Goal: Information Seeking & Learning: Learn about a topic

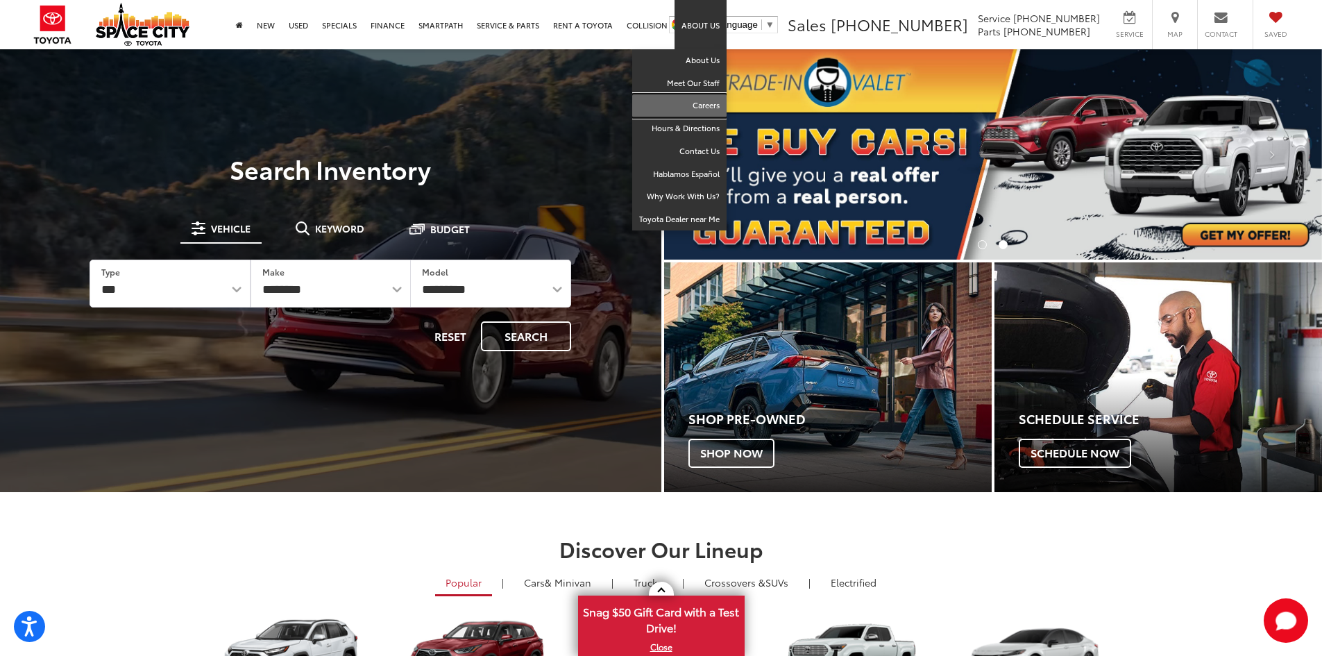
click at [701, 108] on link "Careers" at bounding box center [679, 105] width 94 height 23
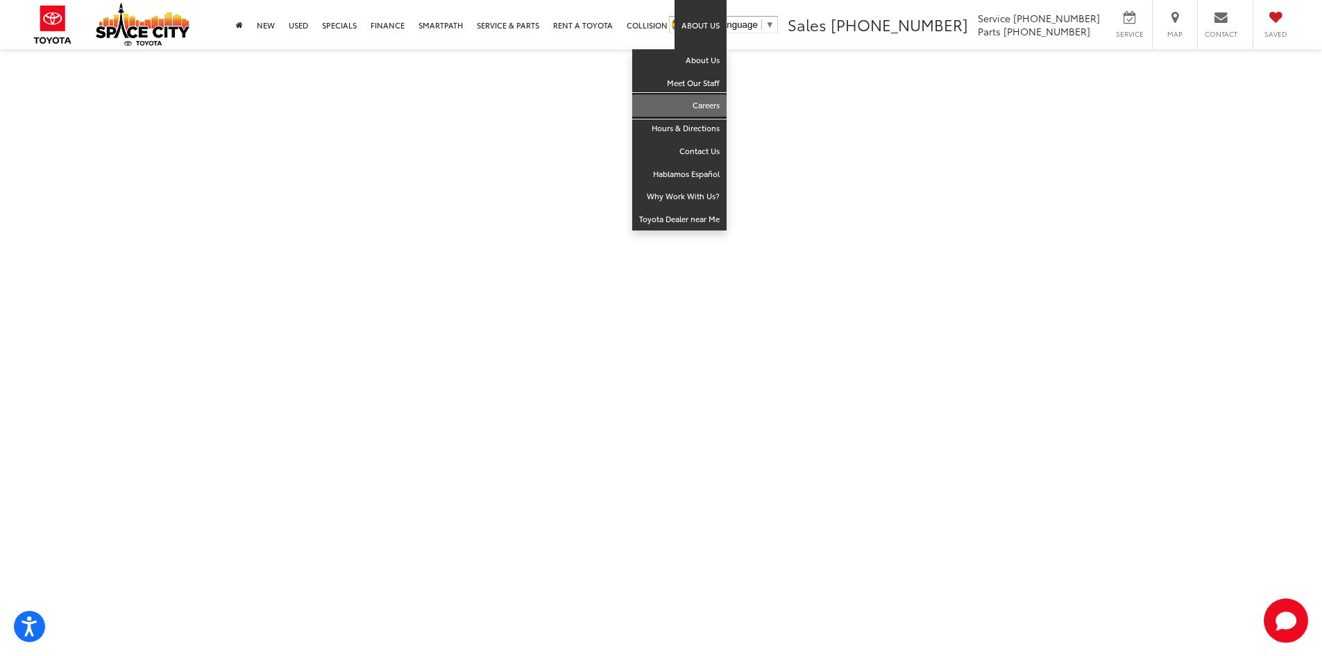
click at [703, 108] on link "Careers" at bounding box center [679, 105] width 94 height 23
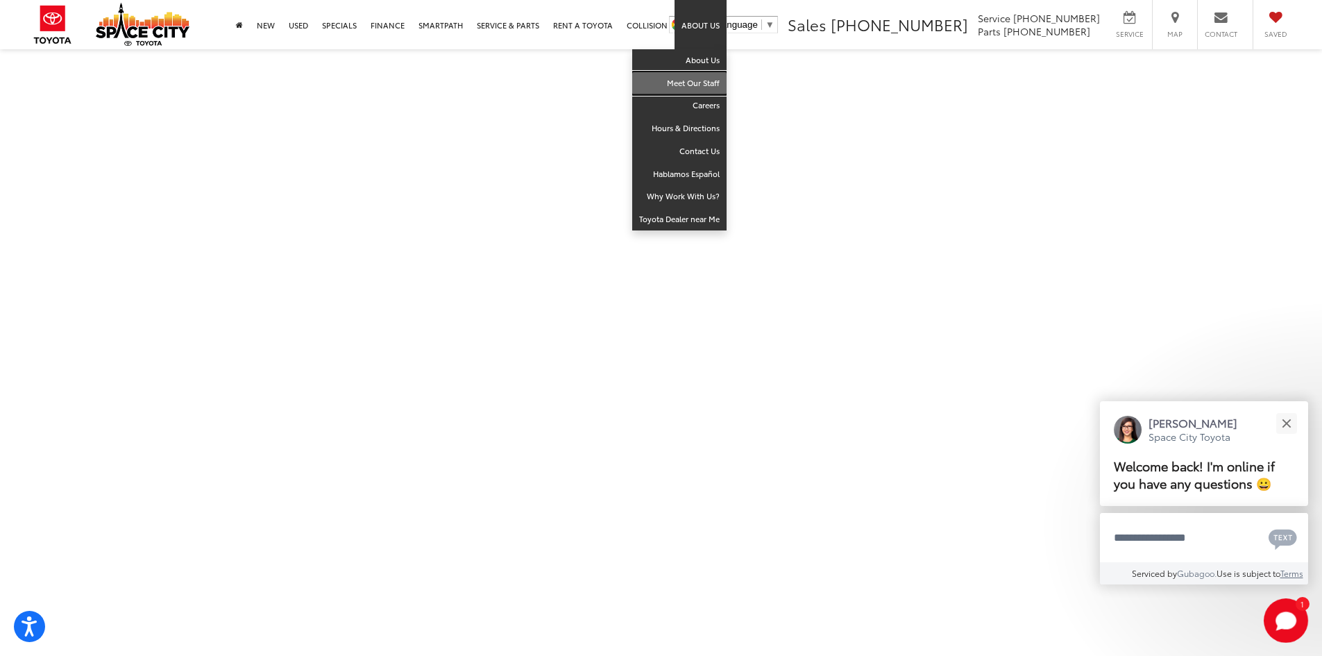
click at [709, 82] on link "Meet Our Staff" at bounding box center [679, 83] width 94 height 23
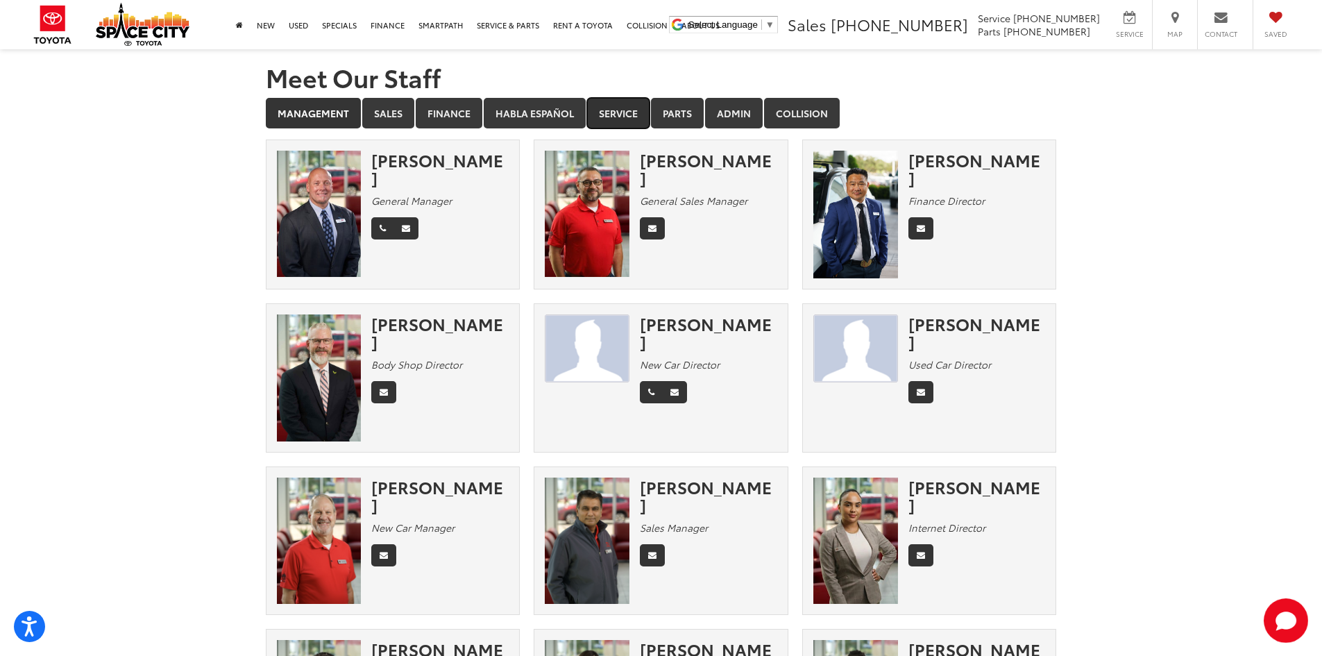
click at [614, 117] on link "Service" at bounding box center [618, 113] width 62 height 31
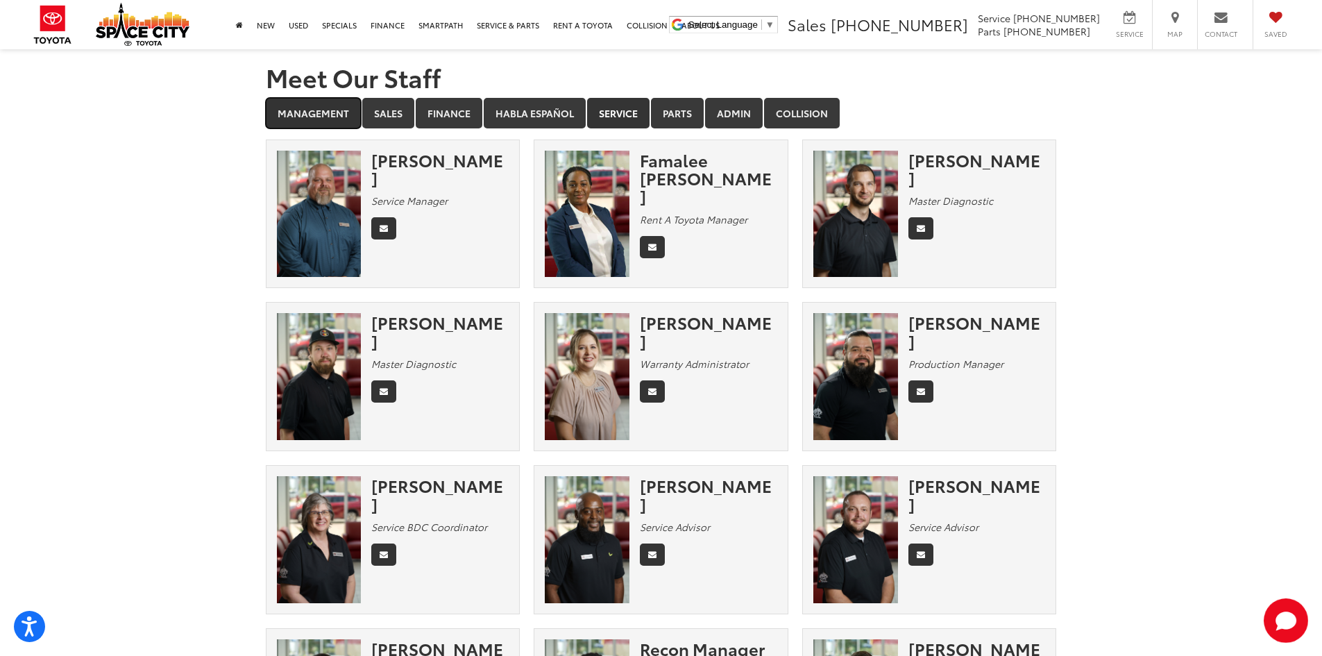
click at [299, 121] on link "Management" at bounding box center [313, 113] width 95 height 31
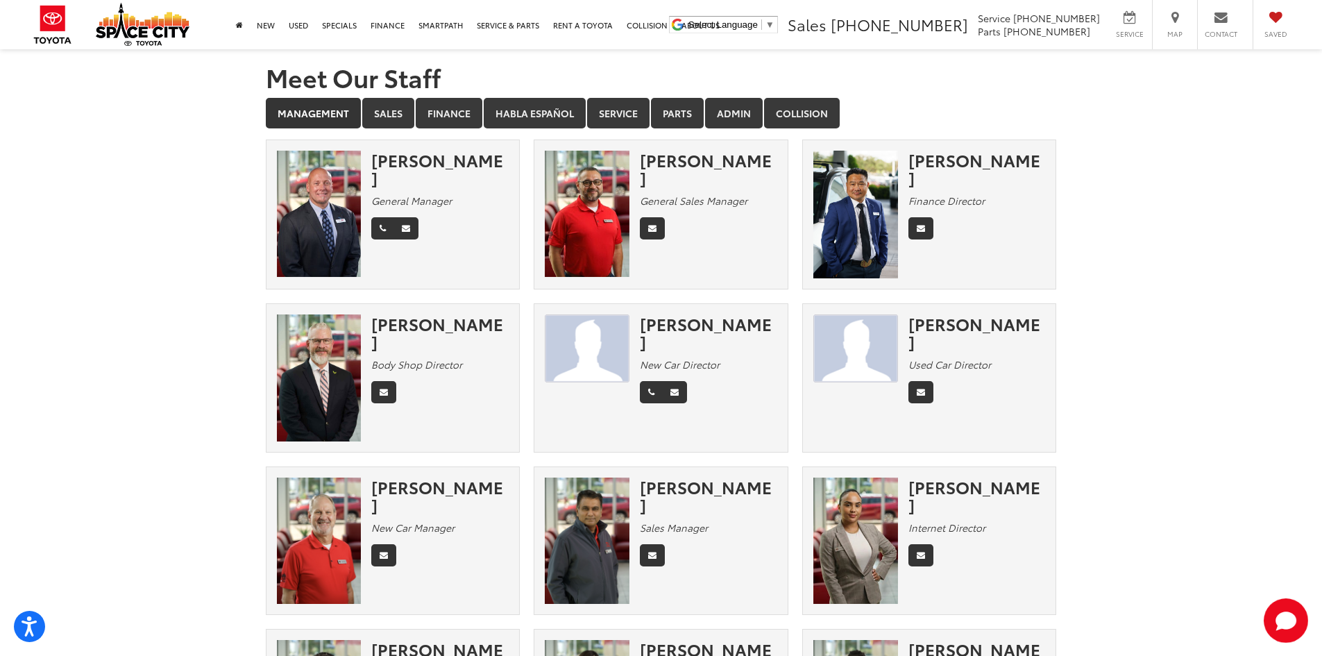
click at [346, 183] on img at bounding box center [319, 214] width 85 height 127
click at [337, 265] on img at bounding box center [319, 214] width 85 height 127
click at [426, 158] on div "[PERSON_NAME]" at bounding box center [439, 169] width 137 height 37
click at [328, 175] on img at bounding box center [319, 214] width 85 height 127
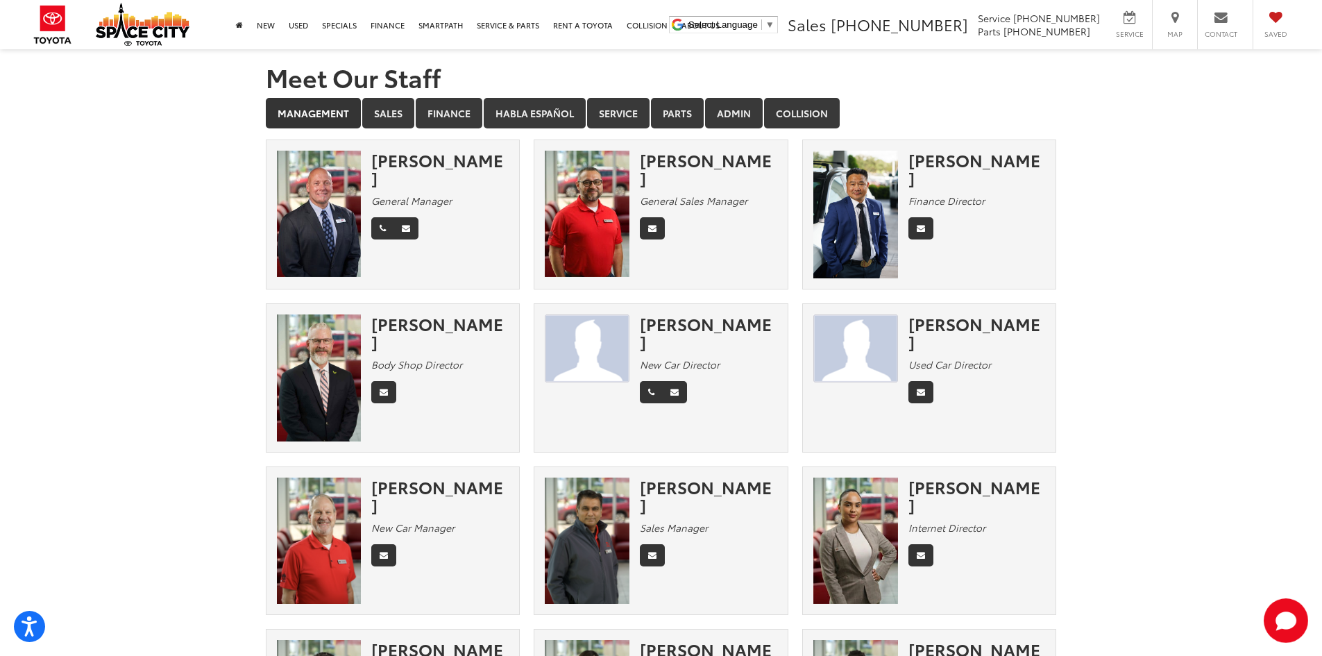
click at [328, 175] on img at bounding box center [319, 214] width 85 height 127
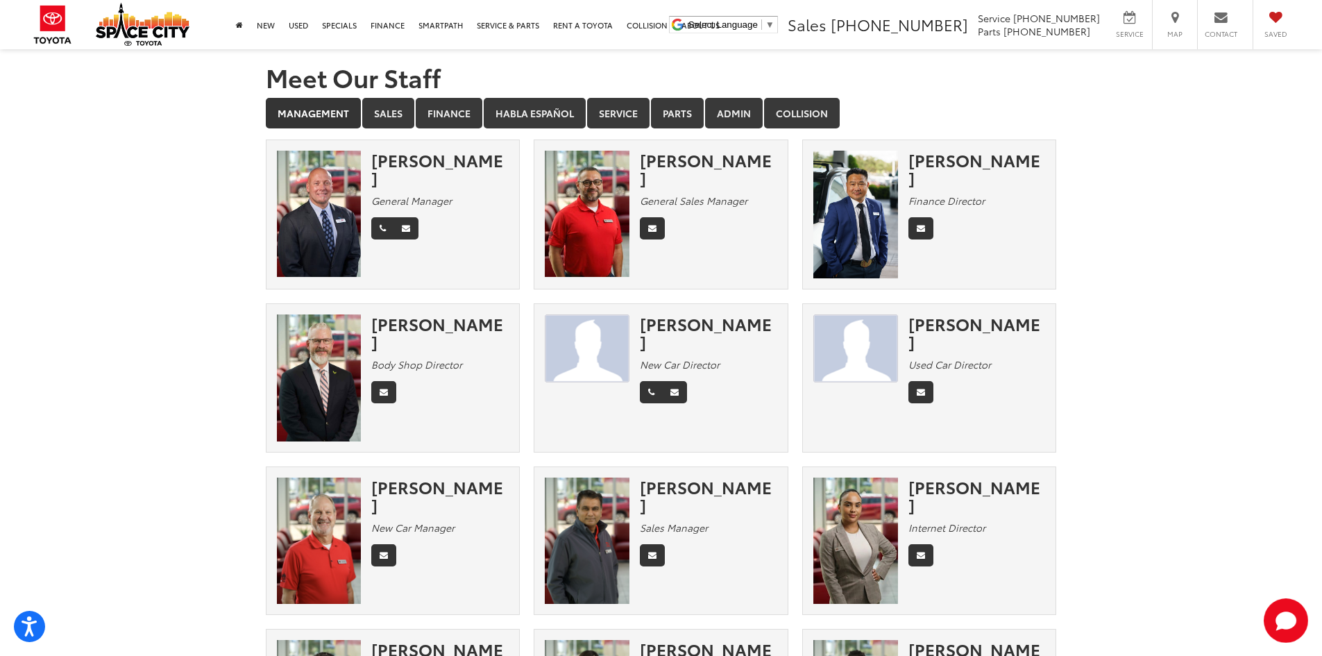
click at [328, 175] on img at bounding box center [319, 214] width 85 height 127
drag, startPoint x: 371, startPoint y: 184, endPoint x: 455, endPoint y: 184, distance: 84.0
click at [455, 194] on div "General Manager" at bounding box center [439, 201] width 137 height 14
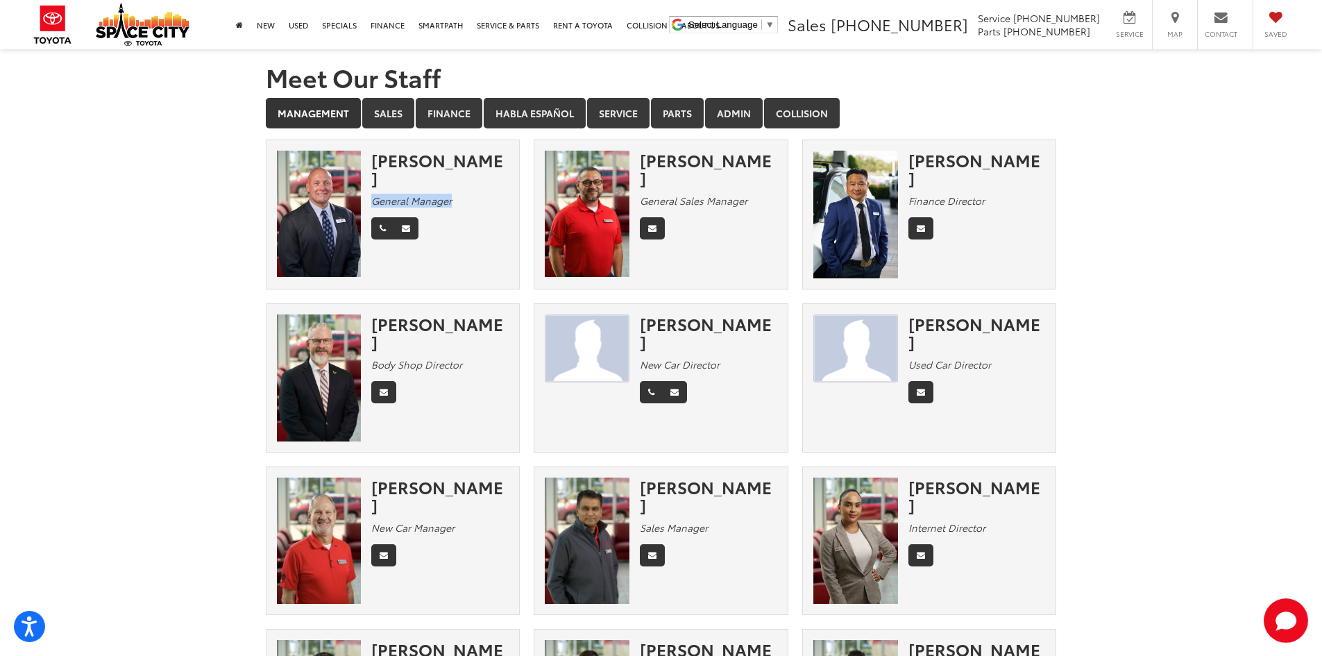
click at [426, 194] on em "General Manager" at bounding box center [411, 201] width 81 height 14
click at [347, 188] on img at bounding box center [319, 214] width 85 height 127
click at [294, 237] on img at bounding box center [319, 214] width 85 height 127
drag, startPoint x: 372, startPoint y: 167, endPoint x: 473, endPoint y: 171, distance: 101.4
click at [474, 171] on div "[PERSON_NAME] General Manager" at bounding box center [445, 198] width 148 height 94
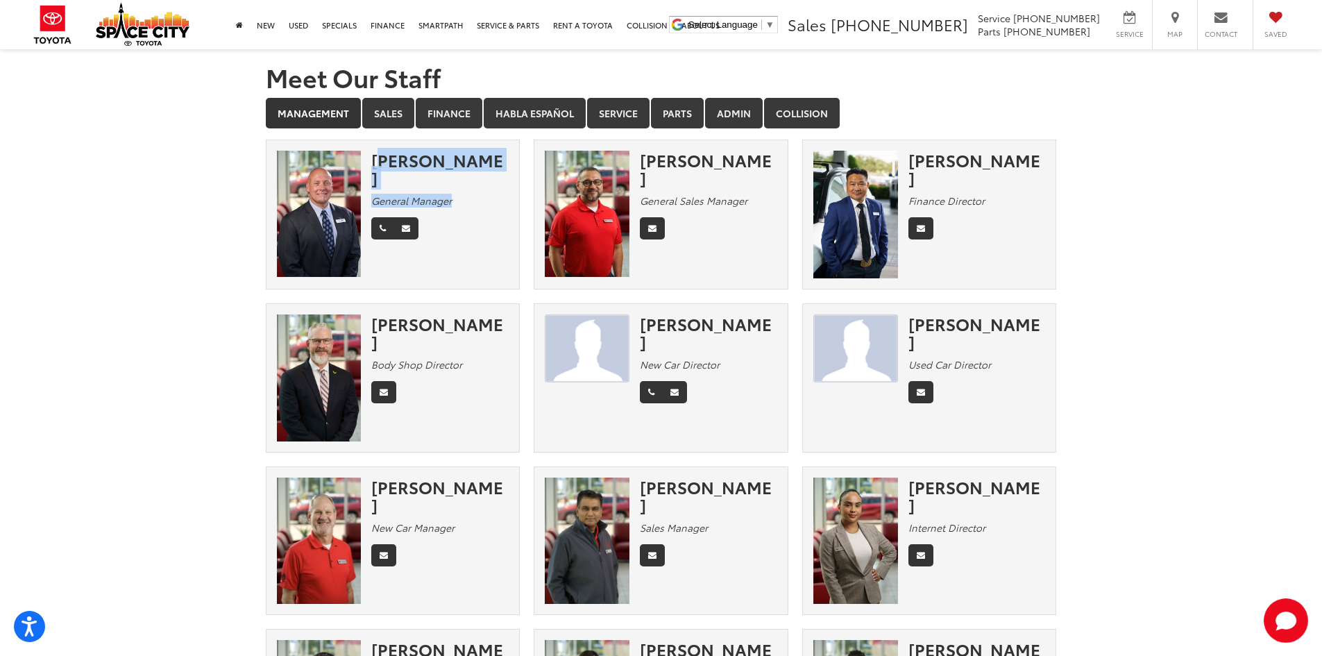
click at [432, 167] on div "[PERSON_NAME]" at bounding box center [439, 169] width 137 height 37
click at [329, 257] on img at bounding box center [319, 214] width 85 height 127
drag, startPoint x: 374, startPoint y: 160, endPoint x: 470, endPoint y: 165, distance: 95.9
click at [470, 165] on div "[PERSON_NAME]" at bounding box center [439, 169] width 137 height 37
click at [925, 498] on div "[PERSON_NAME] Internet Director" at bounding box center [982, 524] width 148 height 94
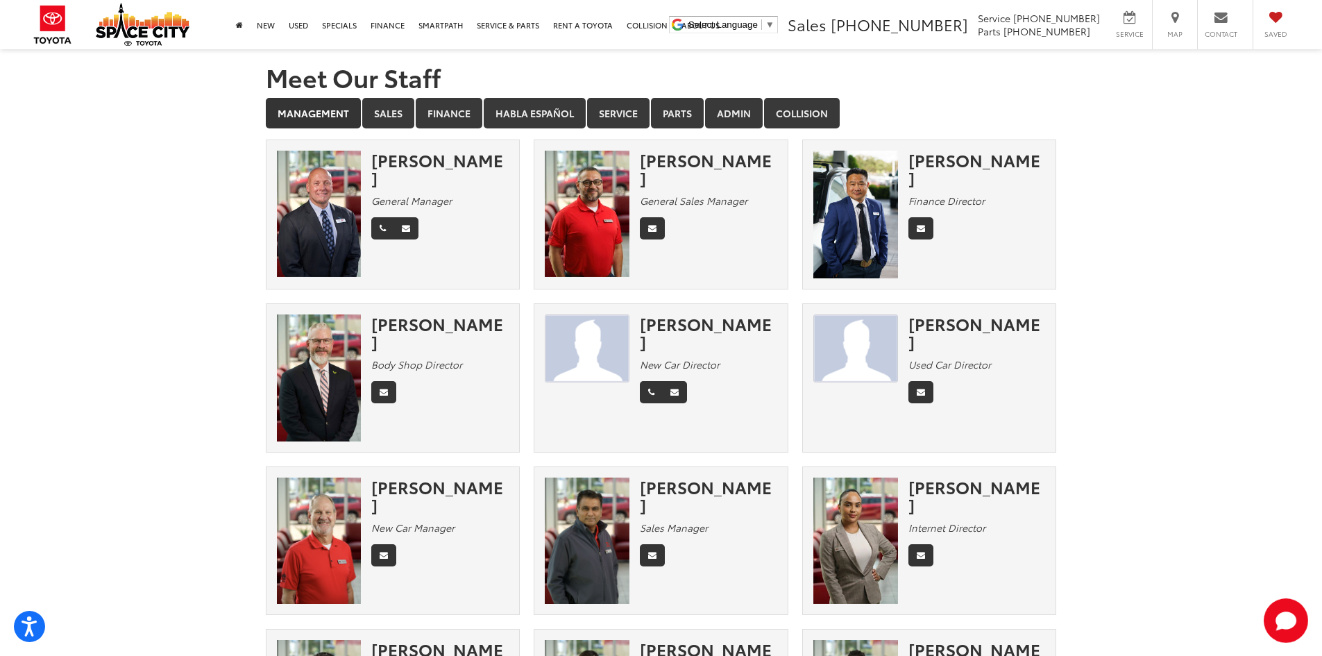
click at [877, 483] on img at bounding box center [855, 540] width 85 height 127
click at [665, 117] on link "Parts" at bounding box center [677, 113] width 53 height 31
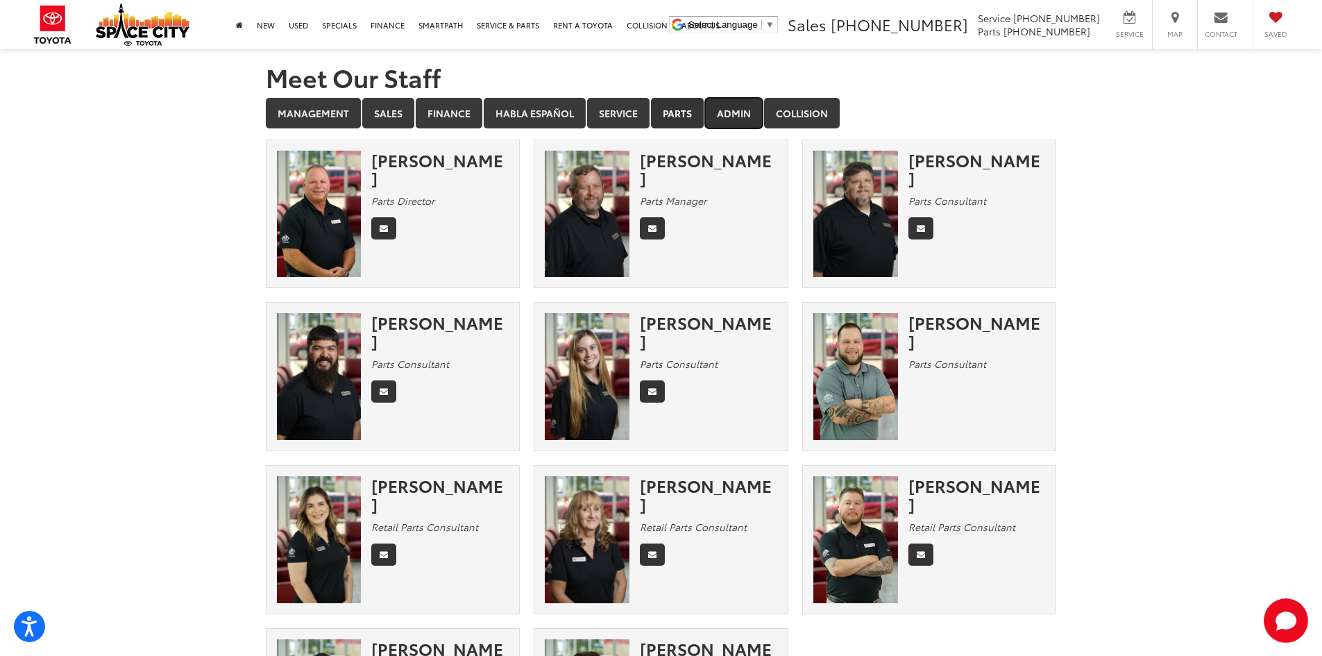
click at [730, 122] on link "Admin" at bounding box center [734, 113] width 58 height 31
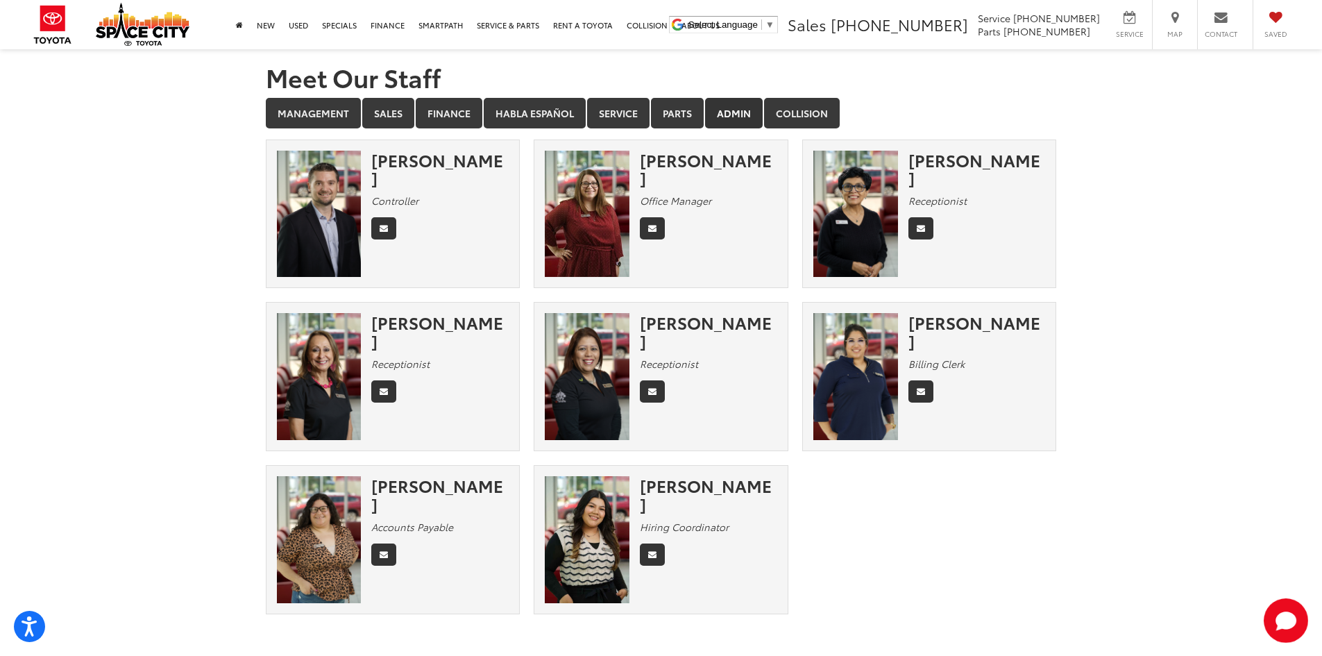
click at [843, 324] on img at bounding box center [855, 376] width 85 height 127
click at [874, 330] on img at bounding box center [855, 376] width 85 height 127
click at [941, 335] on div "[PERSON_NAME]" at bounding box center [976, 331] width 137 height 37
click at [793, 110] on link "Collision" at bounding box center [802, 113] width 76 height 31
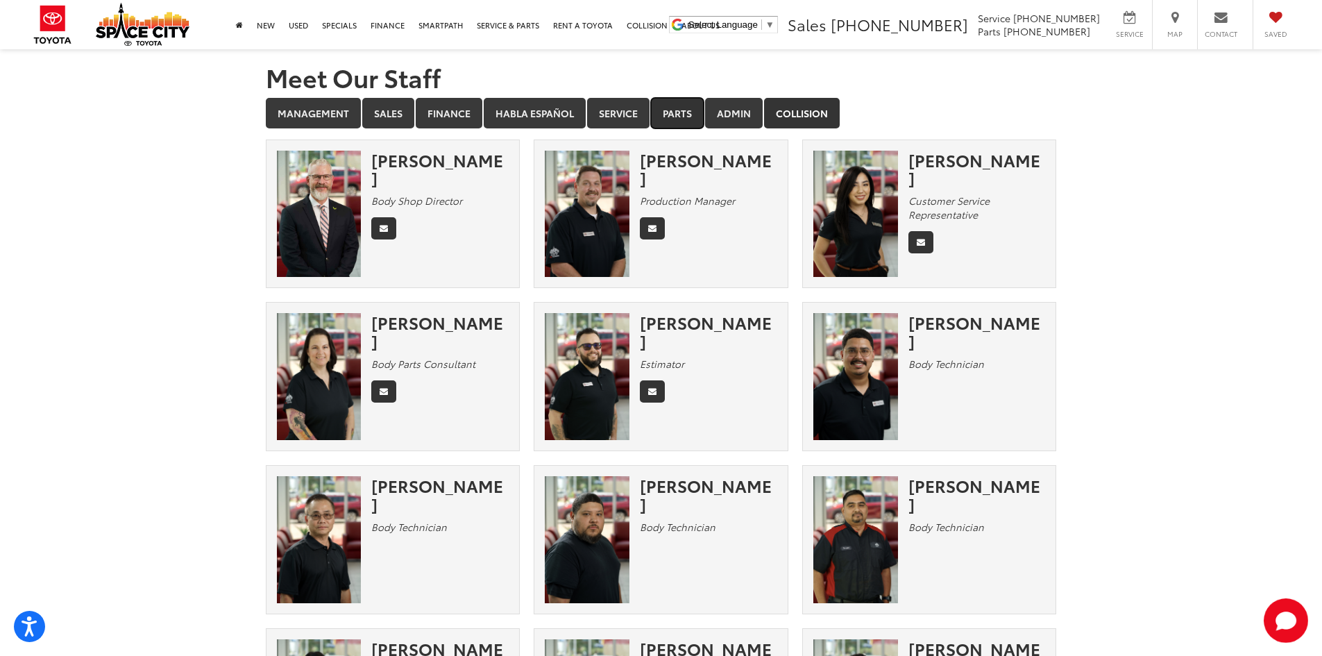
click at [673, 117] on link "Parts" at bounding box center [677, 113] width 53 height 31
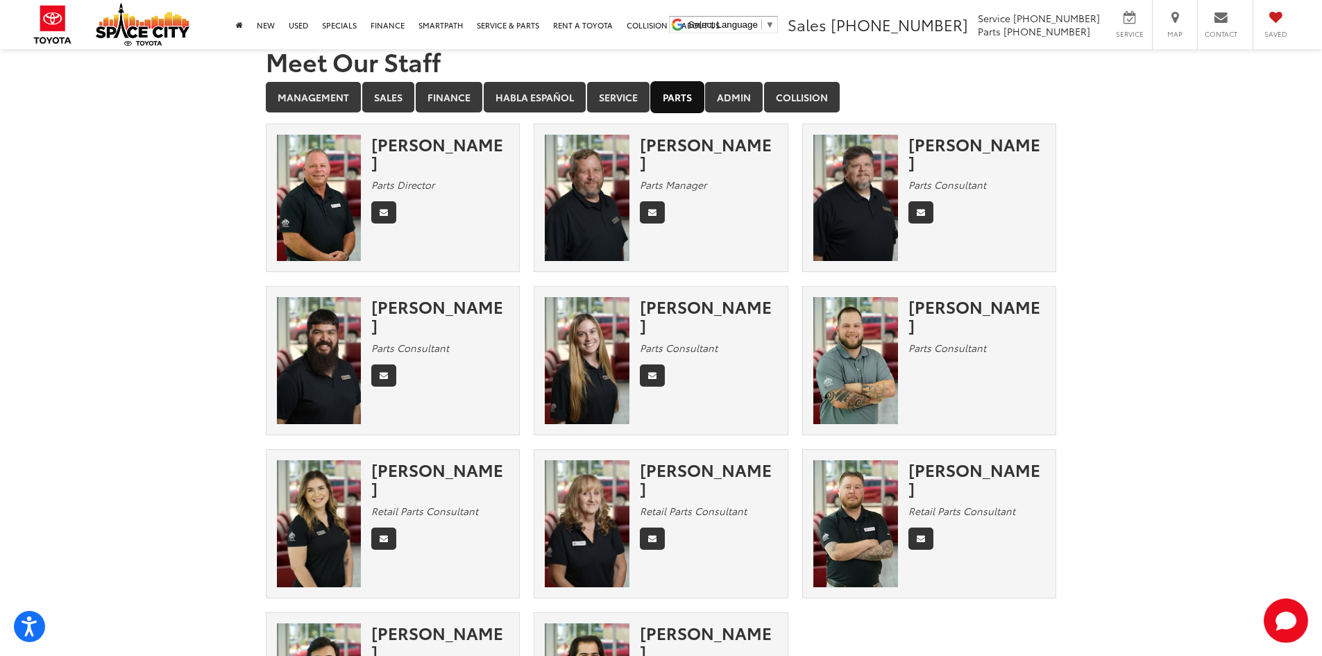
scroll to position [1, 0]
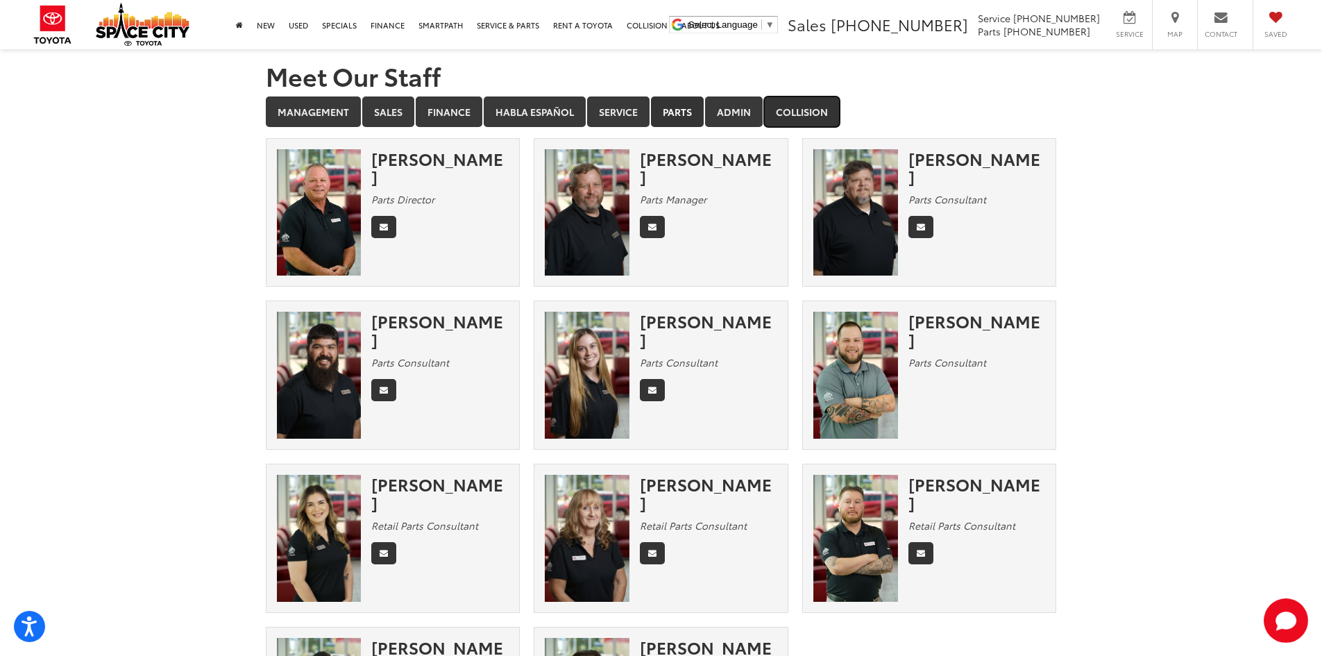
click at [779, 114] on link "Collision" at bounding box center [802, 111] width 76 height 31
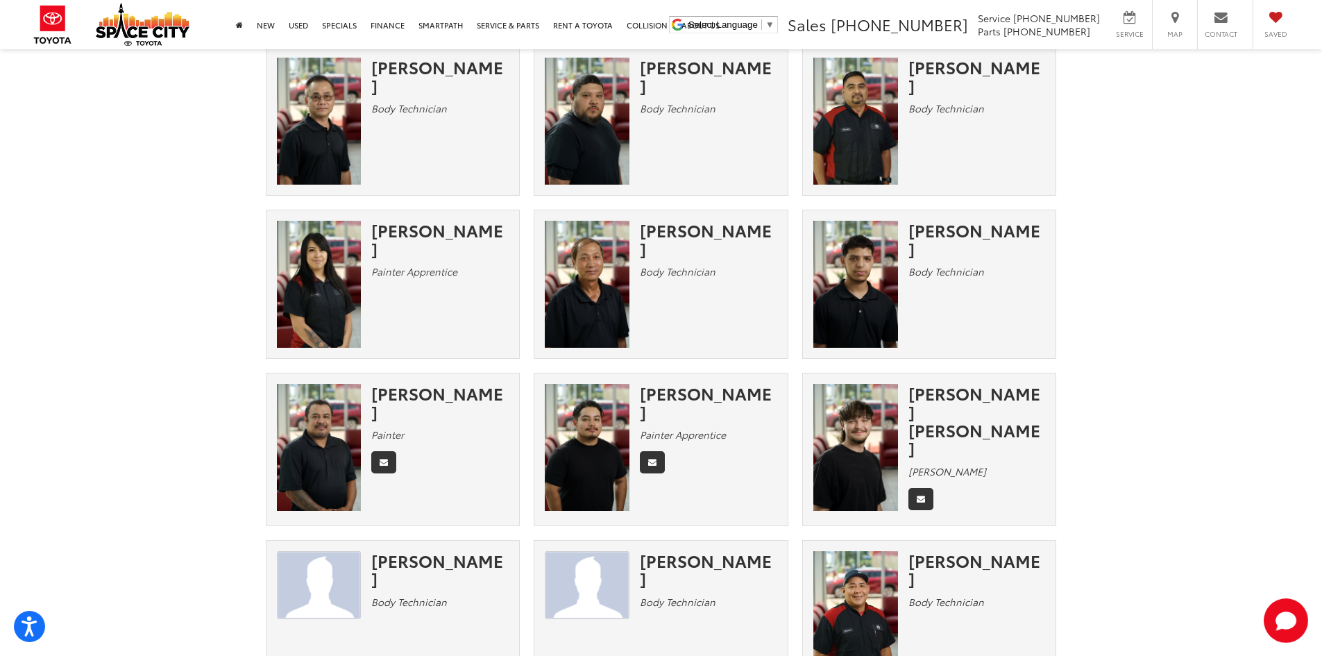
scroll to position [0, 0]
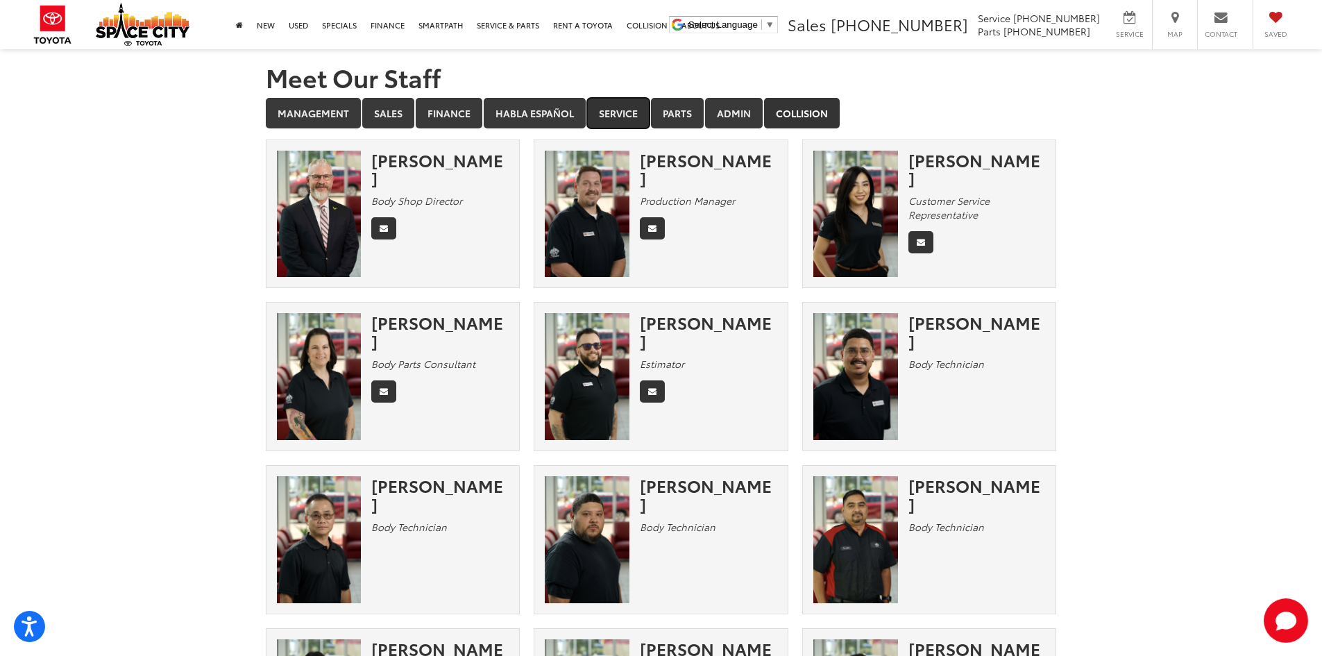
click at [632, 117] on link "Service" at bounding box center [618, 113] width 62 height 31
